Goal: Task Accomplishment & Management: Use online tool/utility

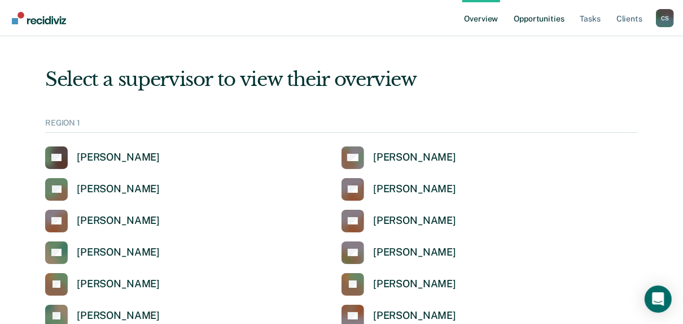
click at [545, 20] on link "Opportunities" at bounding box center [539, 18] width 55 height 36
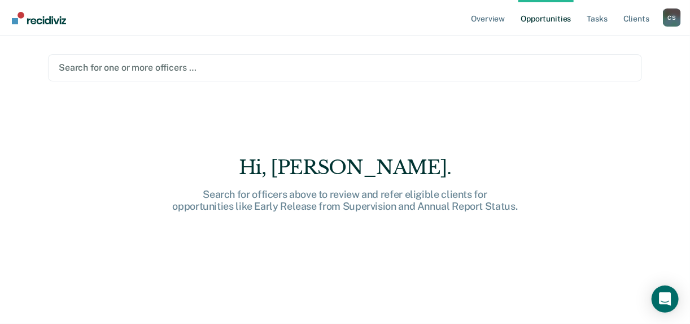
click at [117, 67] on div at bounding box center [345, 67] width 573 height 13
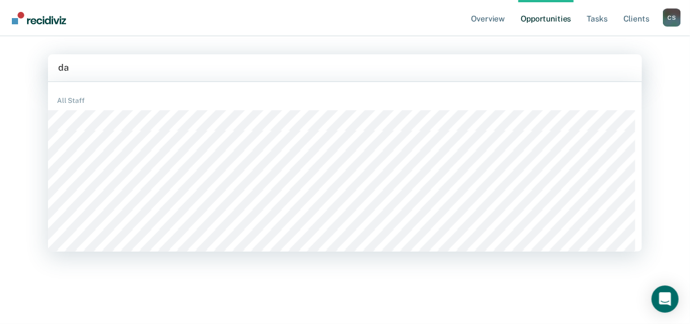
type input "d"
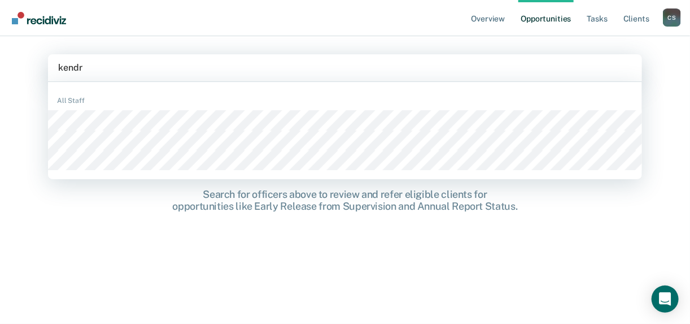
type input "[PERSON_NAME]"
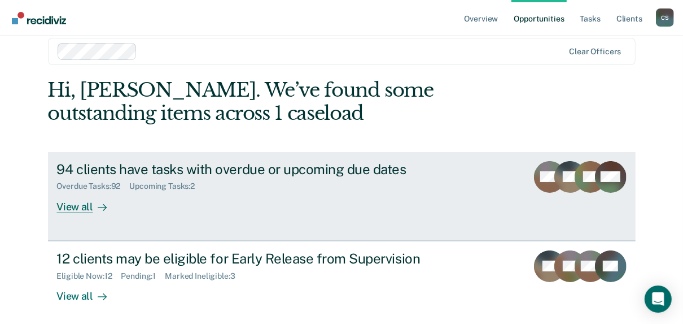
scroll to position [45, 0]
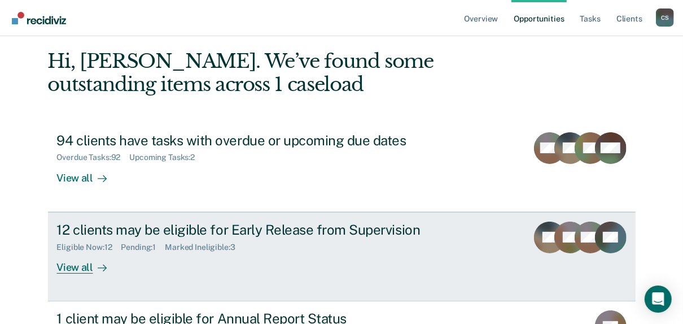
click at [49, 264] on link "12 clients may be eligible for Early Release from Supervision Eligible Now : 12…" at bounding box center [342, 256] width 588 height 89
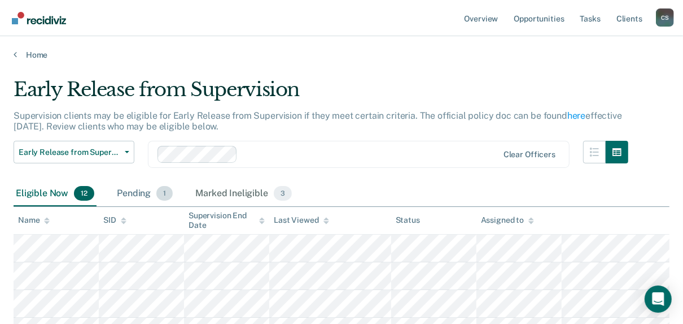
click at [131, 193] on div "Pending 1" at bounding box center [145, 193] width 60 height 25
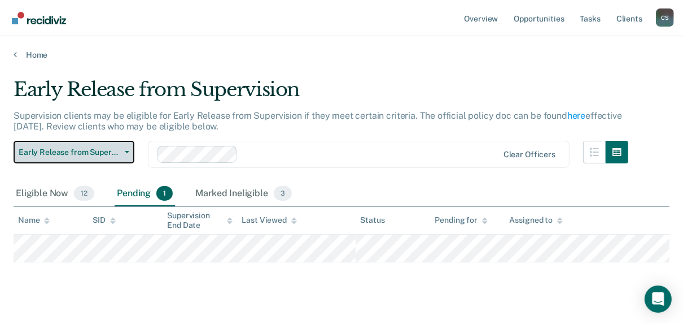
click at [73, 156] on button "Early Release from Supervision" at bounding box center [74, 152] width 121 height 23
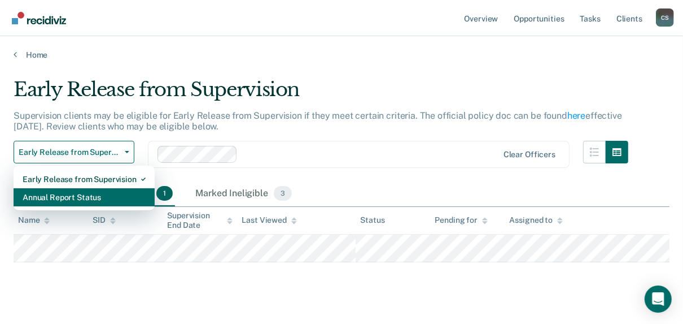
click at [77, 194] on div "Annual Report Status" at bounding box center [84, 197] width 123 height 18
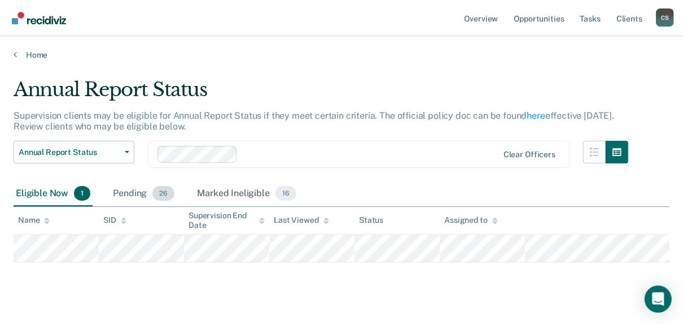
click at [128, 191] on div "Pending 26" at bounding box center [144, 193] width 66 height 25
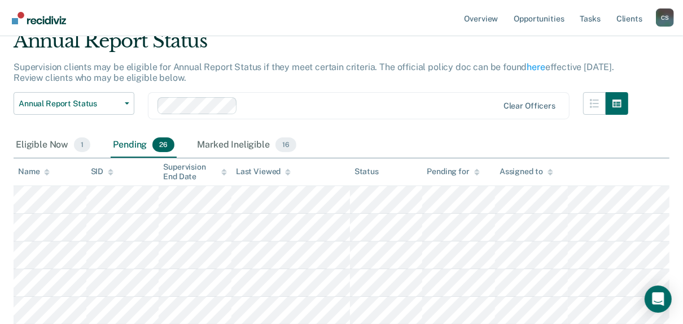
scroll to position [45, 0]
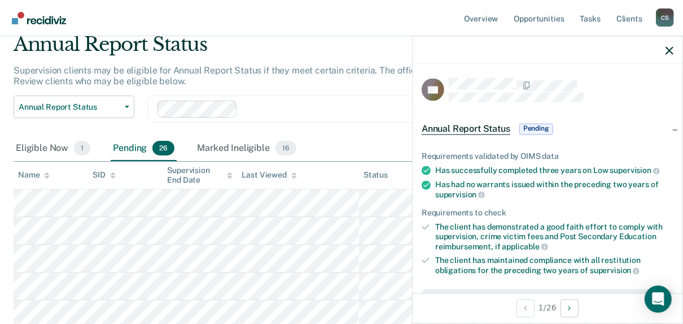
click at [535, 129] on span "Pending" at bounding box center [536, 128] width 34 height 11
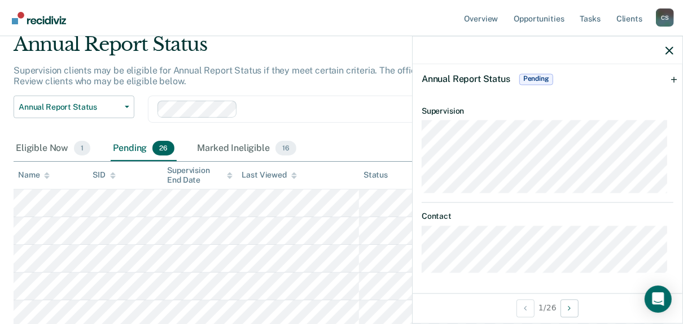
scroll to position [0, 0]
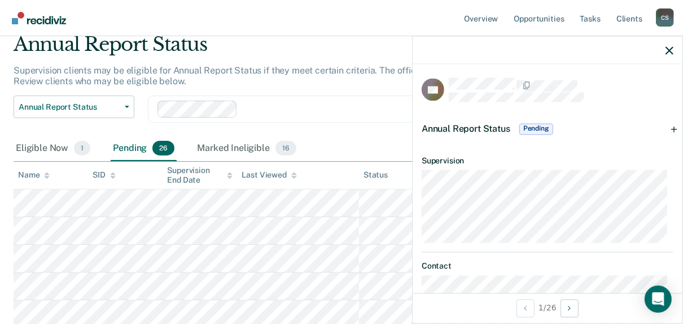
click at [492, 127] on span "Annual Report Status" at bounding box center [466, 128] width 89 height 11
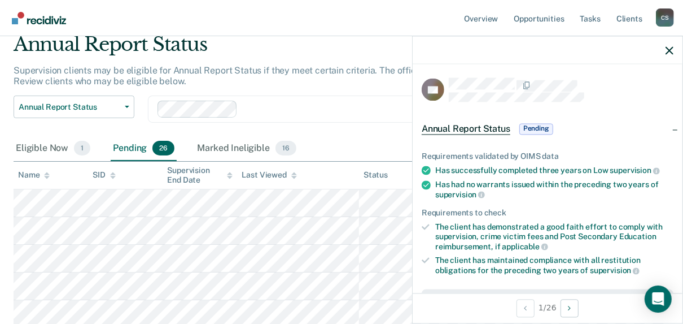
click at [530, 126] on span "Pending" at bounding box center [536, 128] width 34 height 11
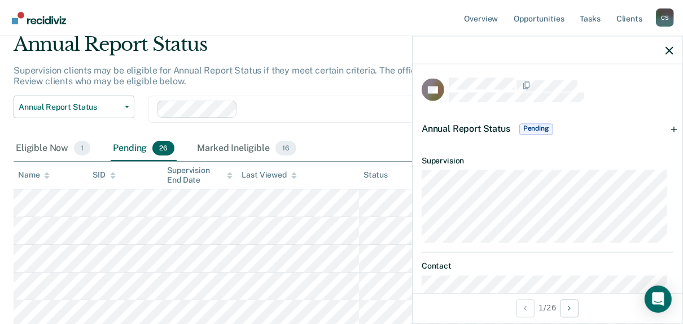
click at [530, 126] on span "Pending" at bounding box center [536, 128] width 34 height 11
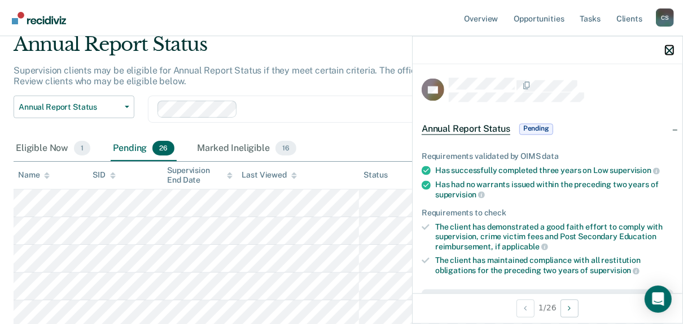
click at [670, 49] on icon "button" at bounding box center [670, 50] width 8 height 8
